Goal: Task Accomplishment & Management: Complete application form

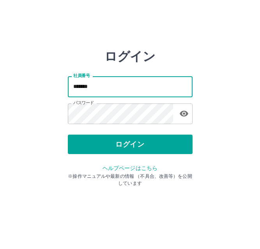
type input "*******"
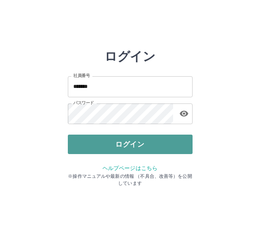
click at [139, 138] on button "ログイン" at bounding box center [130, 144] width 125 height 19
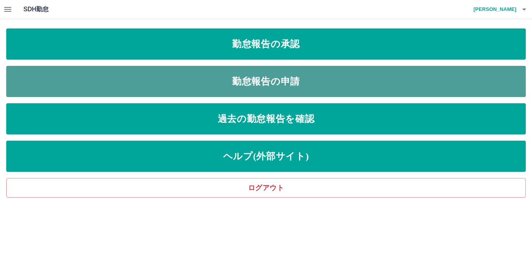
click at [186, 69] on link "勤怠報告の申請" at bounding box center [266, 81] width 520 height 31
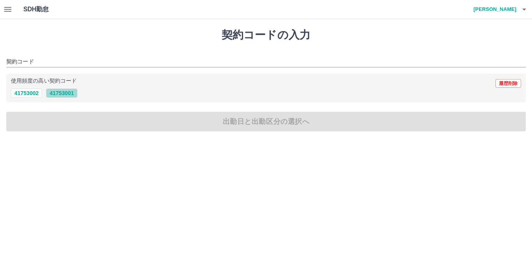
click at [56, 93] on button "41753001" at bounding box center [61, 92] width 31 height 9
type input "********"
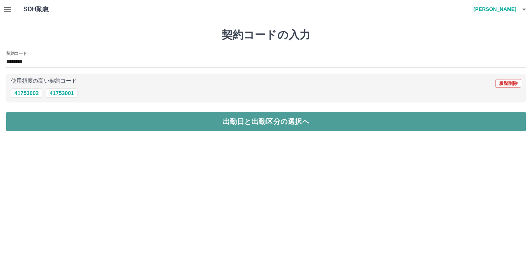
click at [59, 125] on button "出勤日と出勤区分の選択へ" at bounding box center [266, 121] width 520 height 19
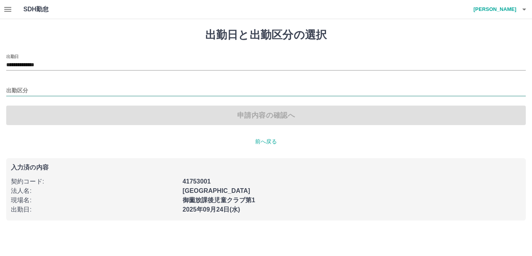
click at [25, 90] on input "出勤区分" at bounding box center [266, 91] width 520 height 10
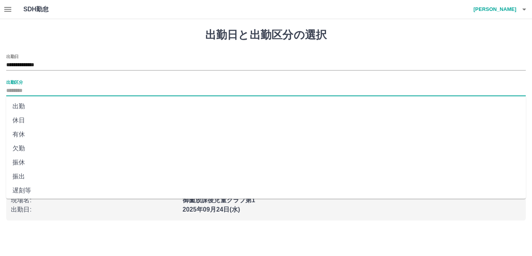
click at [28, 106] on li "出勤" at bounding box center [266, 106] width 520 height 14
type input "**"
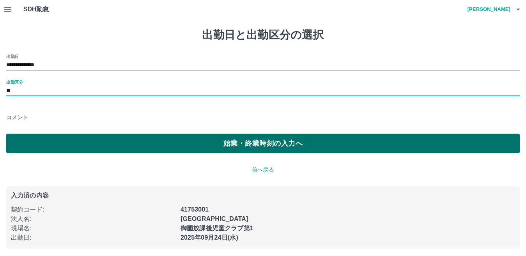
click at [32, 146] on button "始業・終業時刻の入力へ" at bounding box center [262, 143] width 513 height 19
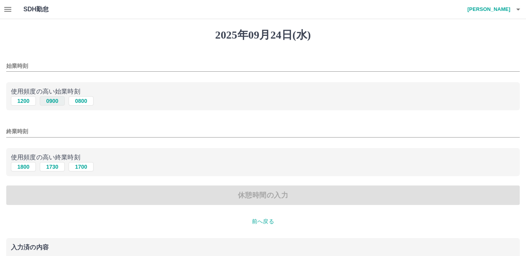
click at [50, 102] on button "0900" at bounding box center [52, 100] width 25 height 9
type input "****"
click at [47, 165] on button "1730" at bounding box center [52, 166] width 25 height 9
type input "****"
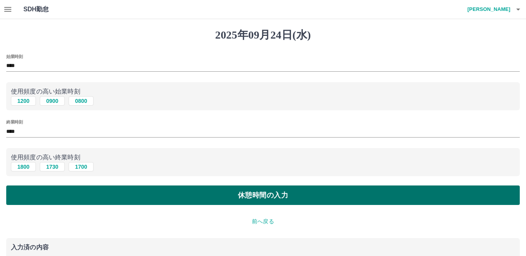
click at [60, 196] on button "休憩時間の入力" at bounding box center [262, 194] width 513 height 19
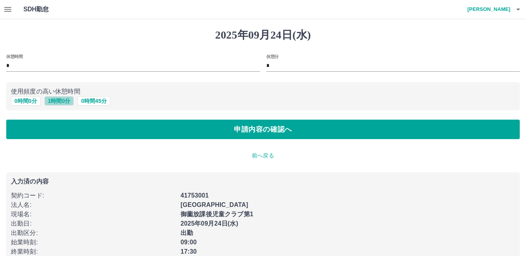
click at [57, 102] on button "1 時間 0 分" at bounding box center [59, 100] width 30 height 9
type input "*"
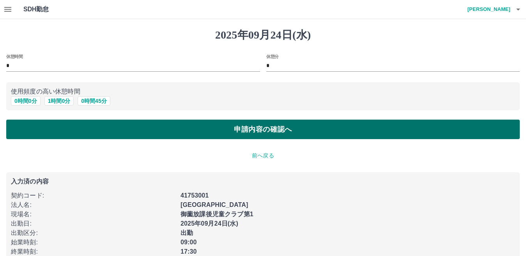
click at [65, 138] on button "申請内容の確認へ" at bounding box center [262, 129] width 513 height 19
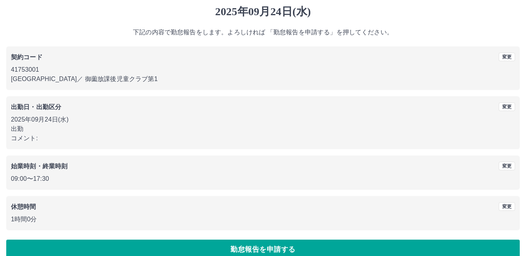
scroll to position [36, 0]
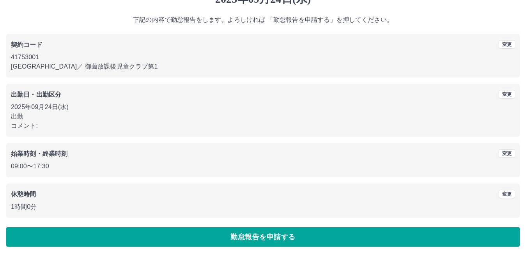
click at [89, 240] on button "勤怠報告を申請する" at bounding box center [262, 236] width 513 height 19
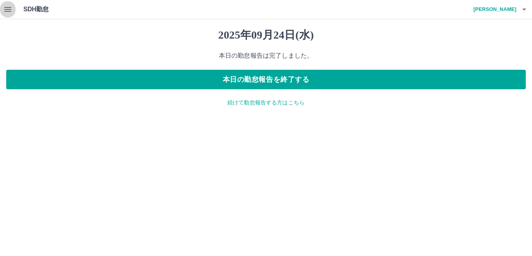
click at [10, 9] on icon "button" at bounding box center [7, 9] width 9 height 9
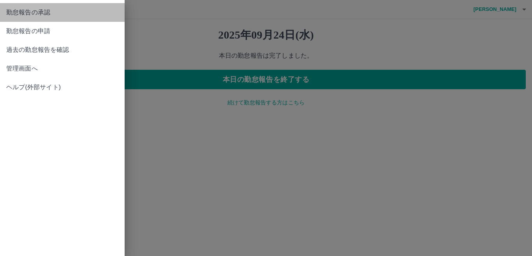
click at [21, 14] on span "勤怠報告の承認" at bounding box center [62, 12] width 112 height 9
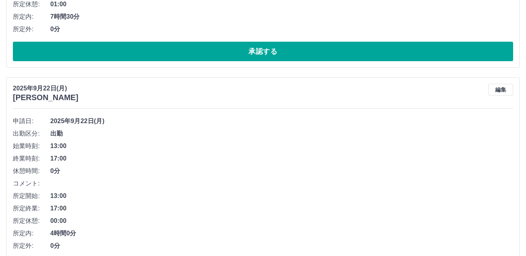
scroll to position [234, 0]
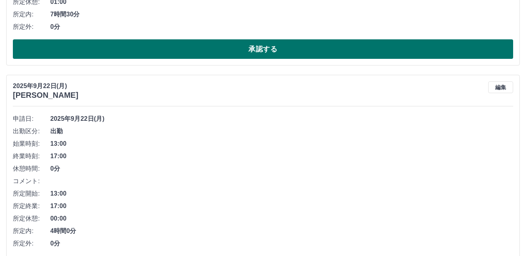
click at [172, 47] on button "承認する" at bounding box center [263, 48] width 500 height 19
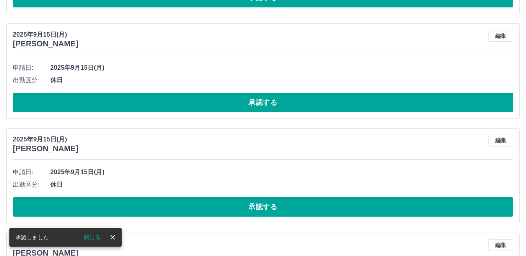
scroll to position [173, 0]
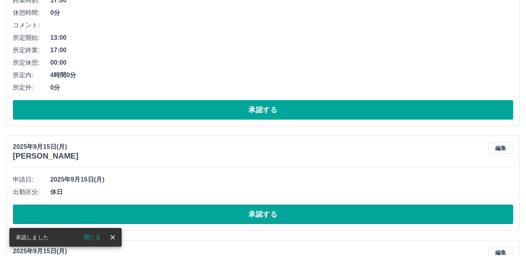
click at [183, 109] on button "承認する" at bounding box center [263, 109] width 500 height 19
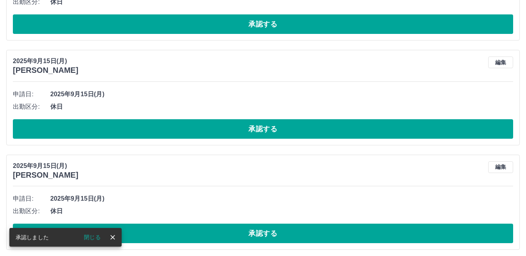
scroll to position [34, 0]
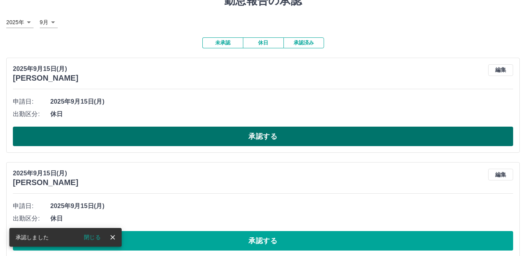
click at [176, 131] on button "承認する" at bounding box center [263, 136] width 500 height 19
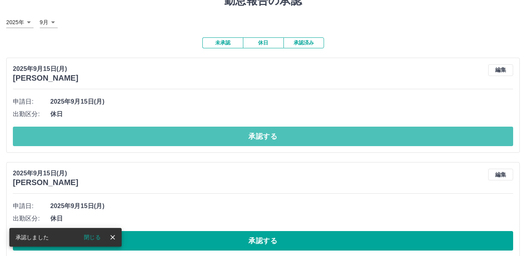
click at [180, 132] on button "承認する" at bounding box center [263, 136] width 500 height 19
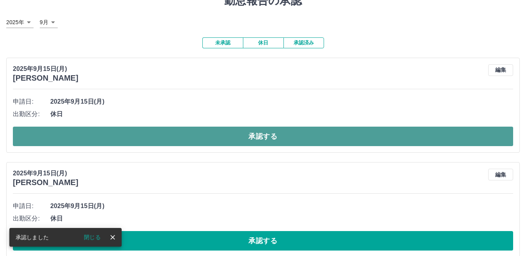
click at [191, 133] on button "承認する" at bounding box center [263, 136] width 500 height 19
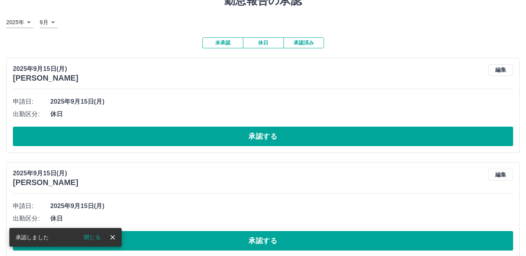
click at [191, 133] on button "承認する" at bounding box center [263, 136] width 500 height 19
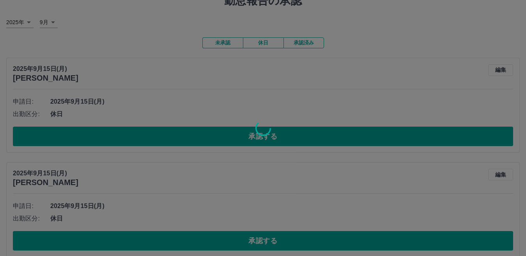
click at [191, 133] on div at bounding box center [263, 128] width 526 height 256
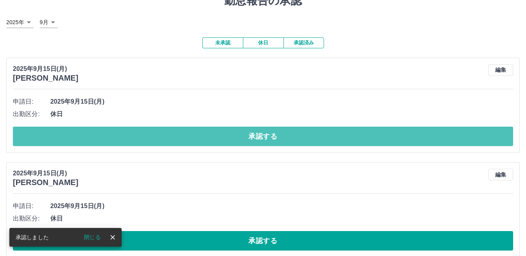
click at [191, 133] on button "承認する" at bounding box center [263, 136] width 500 height 19
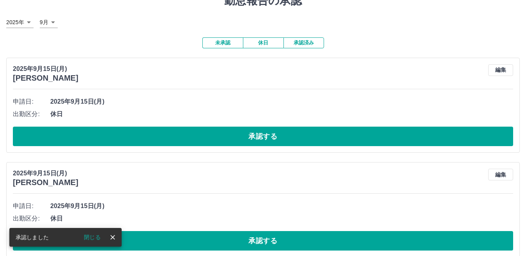
click at [191, 133] on button "承認する" at bounding box center [263, 136] width 500 height 19
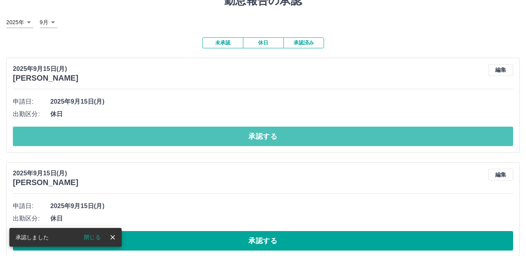
click at [191, 133] on button "承認する" at bounding box center [263, 136] width 500 height 19
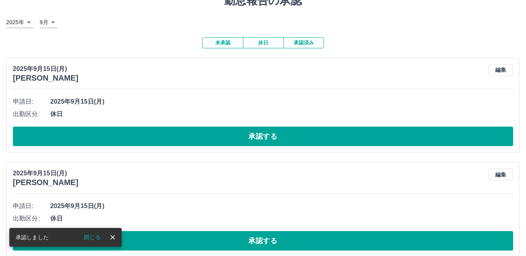
click at [191, 133] on button "承認する" at bounding box center [263, 136] width 500 height 19
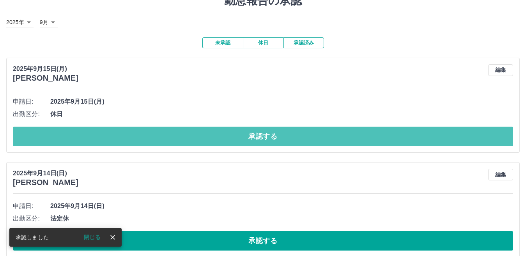
click at [191, 133] on button "承認する" at bounding box center [263, 136] width 500 height 19
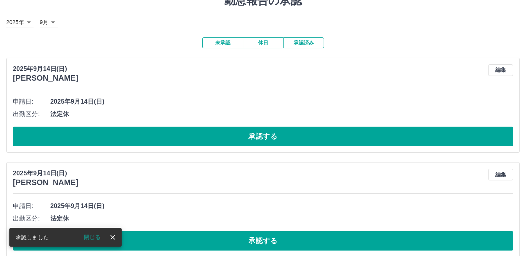
click at [191, 133] on button "承認する" at bounding box center [263, 136] width 500 height 19
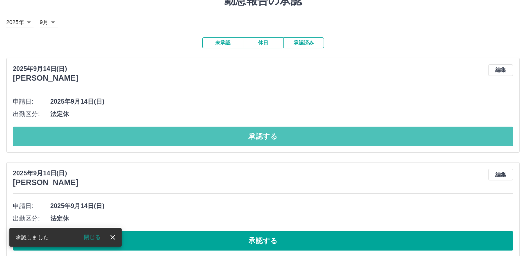
click at [191, 133] on button "承認する" at bounding box center [263, 136] width 500 height 19
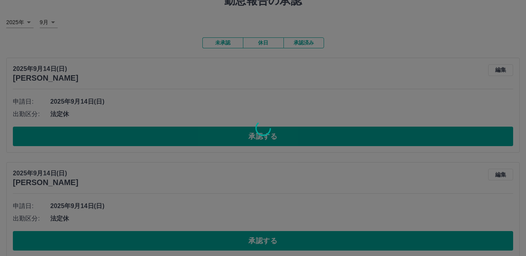
click at [191, 133] on div at bounding box center [263, 128] width 526 height 256
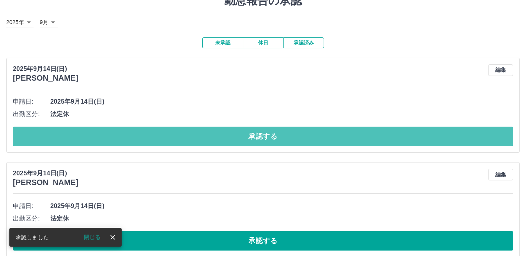
click at [191, 133] on button "承認する" at bounding box center [263, 136] width 500 height 19
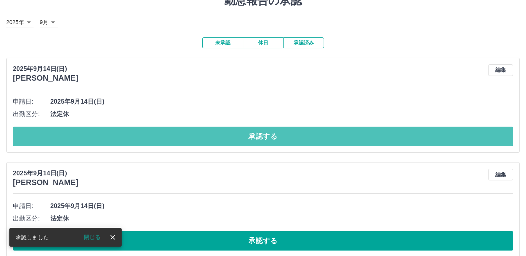
click at [191, 133] on button "承認する" at bounding box center [263, 136] width 500 height 19
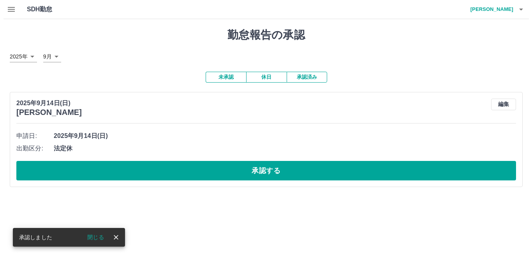
scroll to position [0, 0]
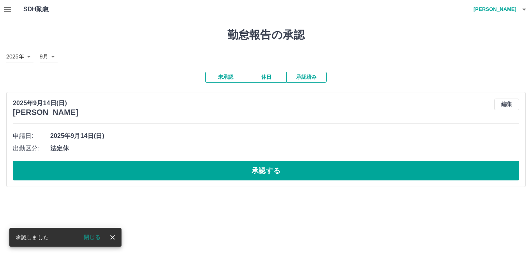
click at [191, 133] on span "2025年9月14日(日)" at bounding box center [284, 135] width 469 height 9
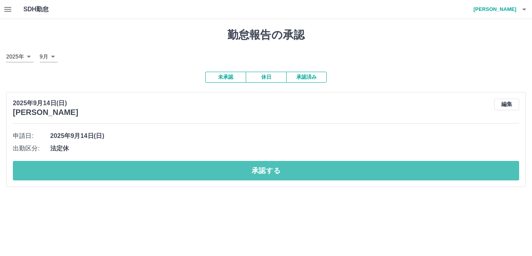
drag, startPoint x: 192, startPoint y: 177, endPoint x: 187, endPoint y: 170, distance: 8.9
click at [192, 177] on button "承認する" at bounding box center [266, 170] width 506 height 19
